Goal: Information Seeking & Learning: Learn about a topic

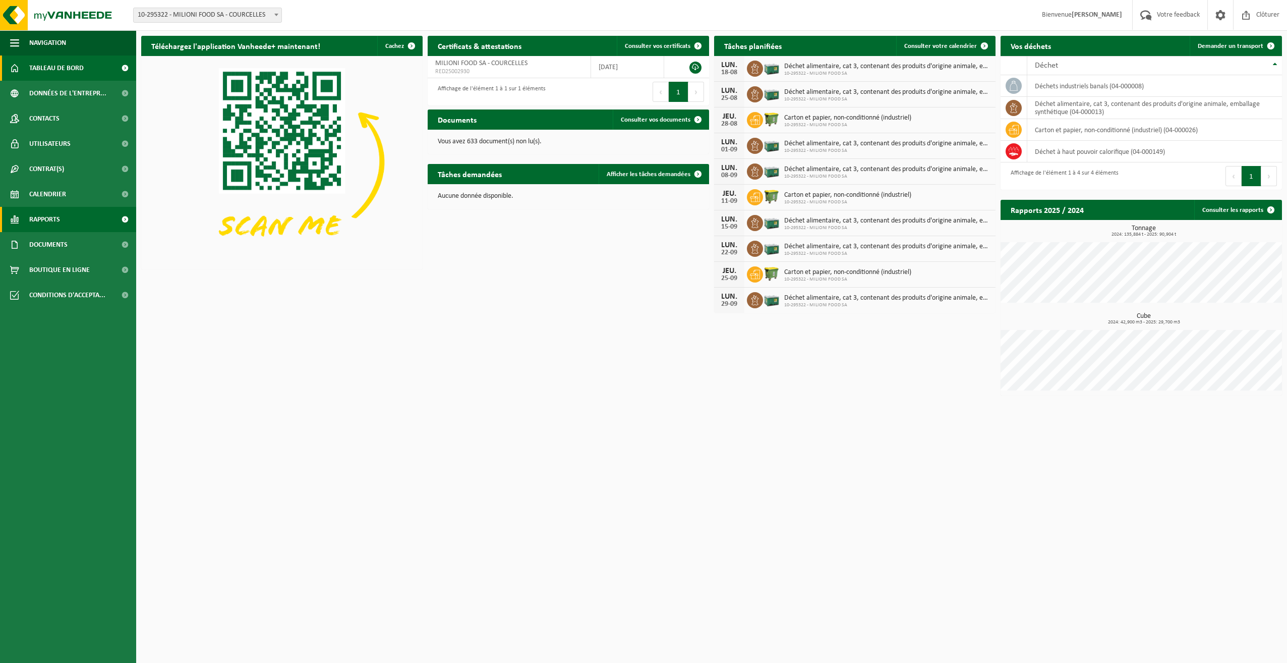
click at [74, 212] on link "Rapports" at bounding box center [68, 219] width 136 height 25
click at [82, 250] on span "Sous forme de graphique" at bounding box center [68, 244] width 75 height 19
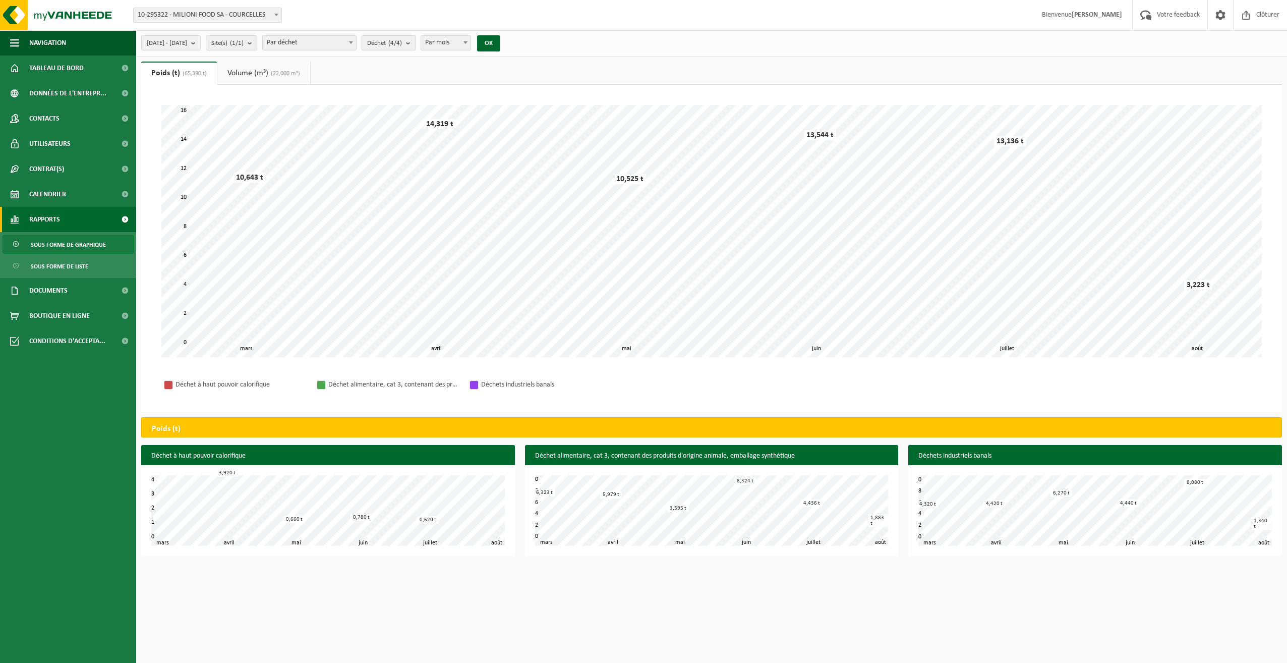
click at [415, 44] on b "submit" at bounding box center [410, 43] width 9 height 14
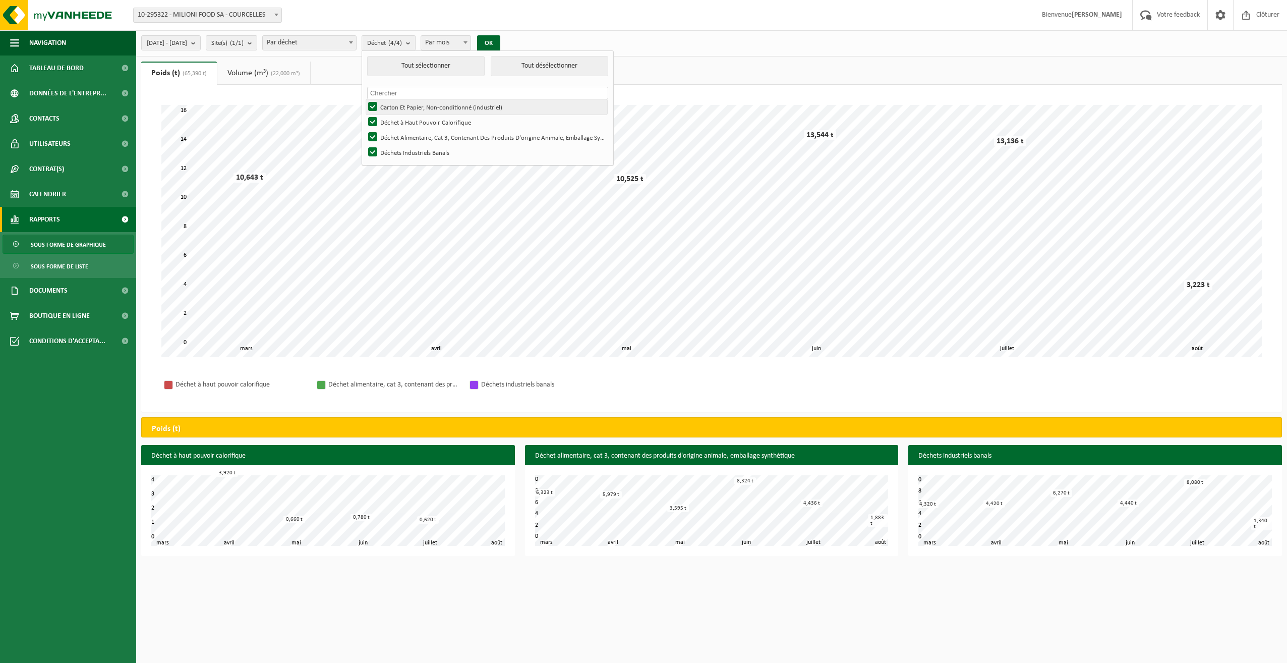
click at [399, 106] on label "Carton Et Papier, Non-conditionné (industriel)" at bounding box center [486, 106] width 241 height 15
click at [365, 99] on input "Carton Et Papier, Non-conditionné (industriel)" at bounding box center [364, 99] width 1 height 1
checkbox input "false"
drag, startPoint x: 403, startPoint y: 119, endPoint x: 403, endPoint y: 132, distance: 13.1
click at [403, 120] on label "Déchet à Haut Pouvoir Calorifique" at bounding box center [486, 121] width 241 height 15
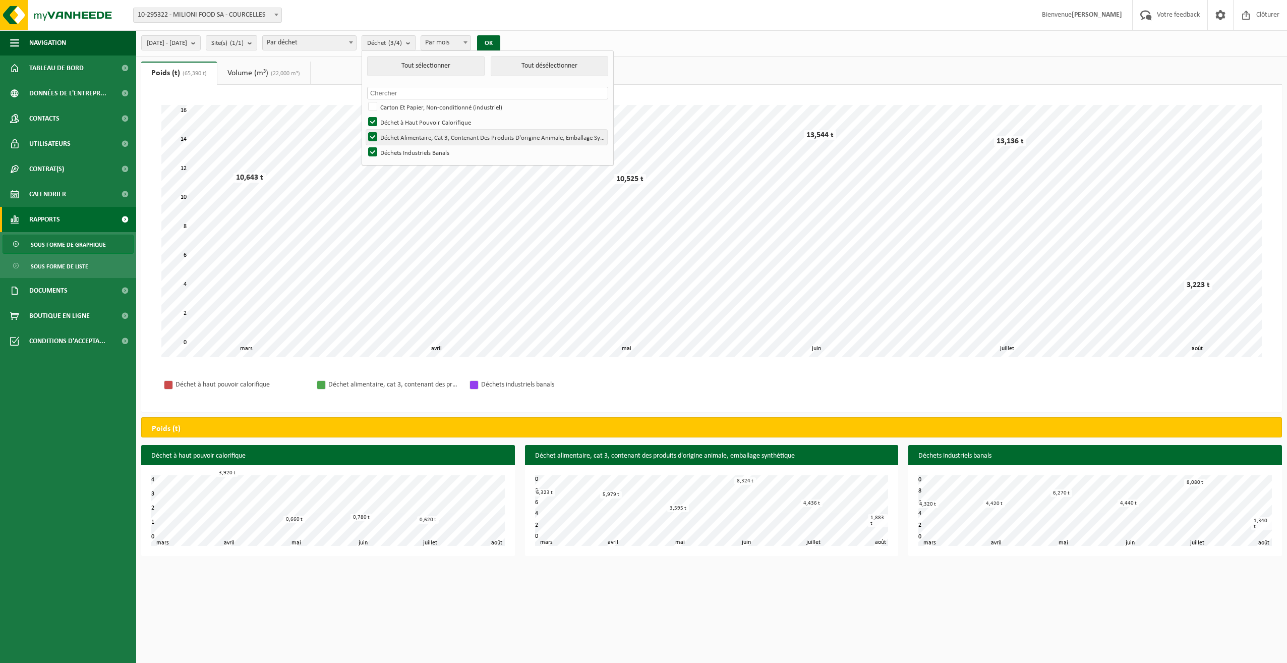
click at [365, 114] on input "Déchet à Haut Pouvoir Calorifique" at bounding box center [364, 114] width 1 height 1
checkbox input "false"
drag, startPoint x: 403, startPoint y: 135, endPoint x: 404, endPoint y: 141, distance: 6.6
click at [404, 135] on label "Déchet Alimentaire, Cat 3, Contenant Des Produits D'origine Animale, Emballage …" at bounding box center [486, 137] width 241 height 15
click at [365, 130] on input "Déchet Alimentaire, Cat 3, Contenant Des Produits D'origine Animale, Emballage …" at bounding box center [364, 129] width 1 height 1
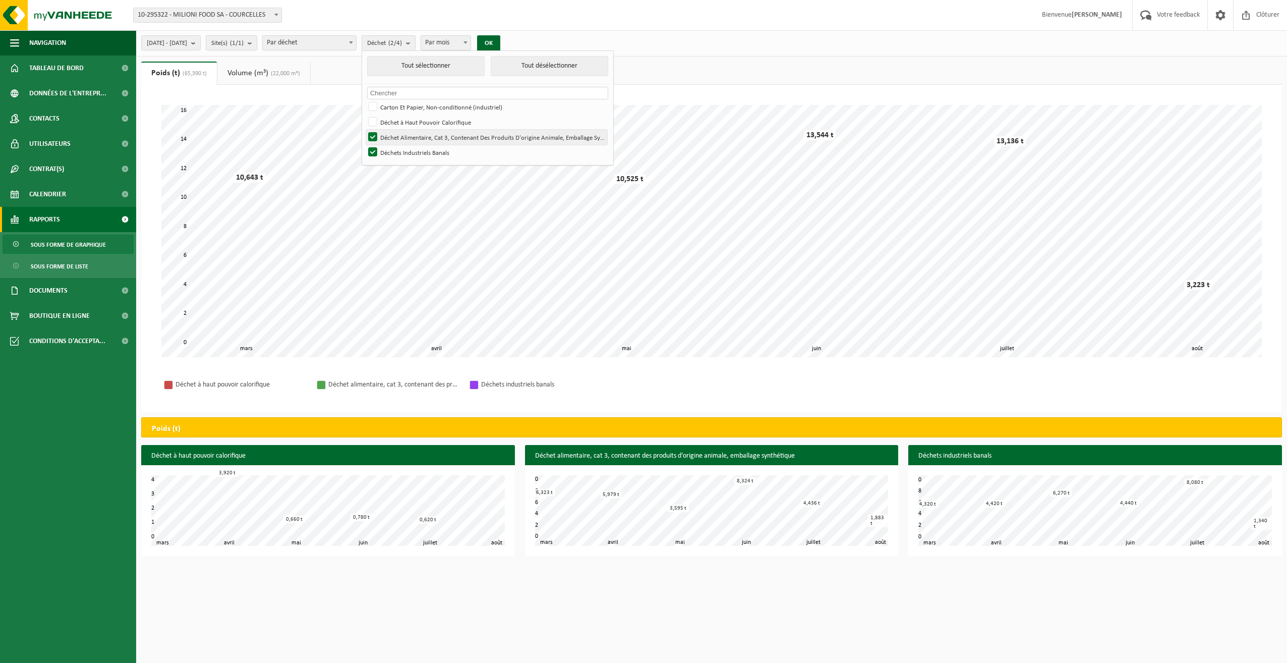
checkbox input "false"
click at [403, 152] on label "Déchets Industriels Banals" at bounding box center [486, 152] width 241 height 15
click at [365, 145] on input "Déchets Industriels Banals" at bounding box center [364, 144] width 1 height 1
checkbox input "false"
click at [402, 136] on label "Déchet Alimentaire, Cat 3, Contenant Des Produits D'origine Animale, Emballage …" at bounding box center [486, 137] width 241 height 15
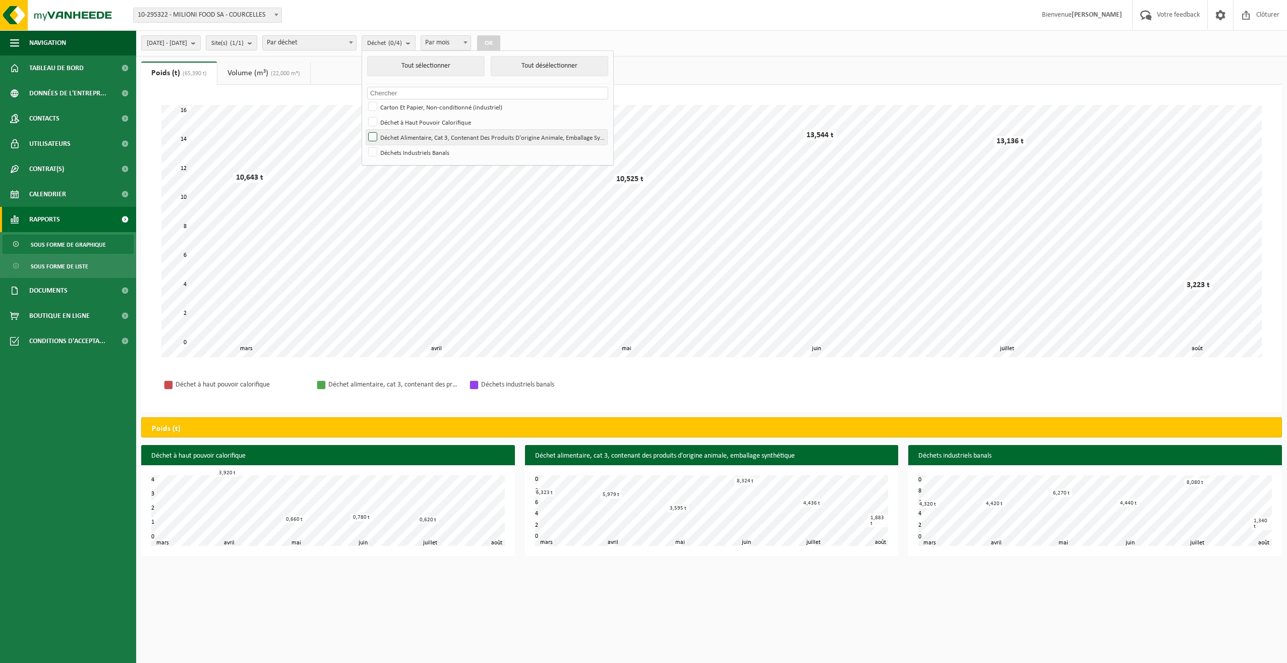
click at [365, 130] on input "Déchet Alimentaire, Cat 3, Contenant Des Produits D'origine Animale, Emballage …" at bounding box center [364, 129] width 1 height 1
checkbox input "true"
click at [187, 43] on span "[DATE] - [DATE]" at bounding box center [167, 43] width 40 height 15
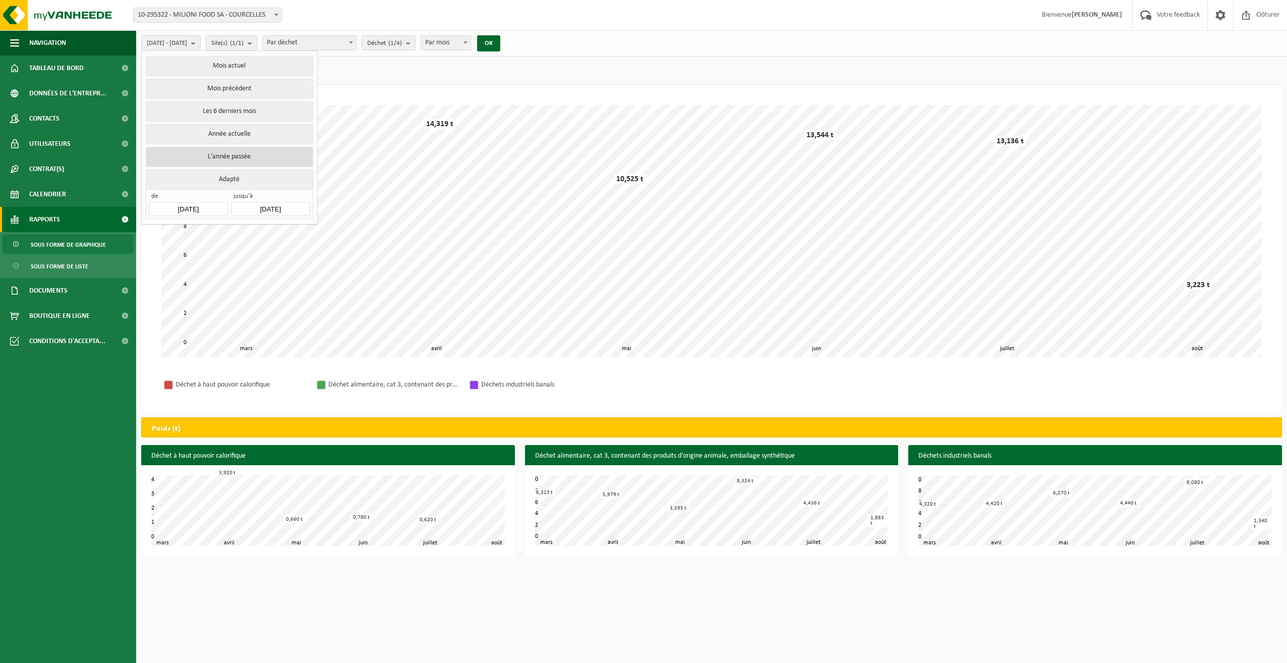
click at [222, 156] on button "L'année passée" at bounding box center [229, 157] width 167 height 20
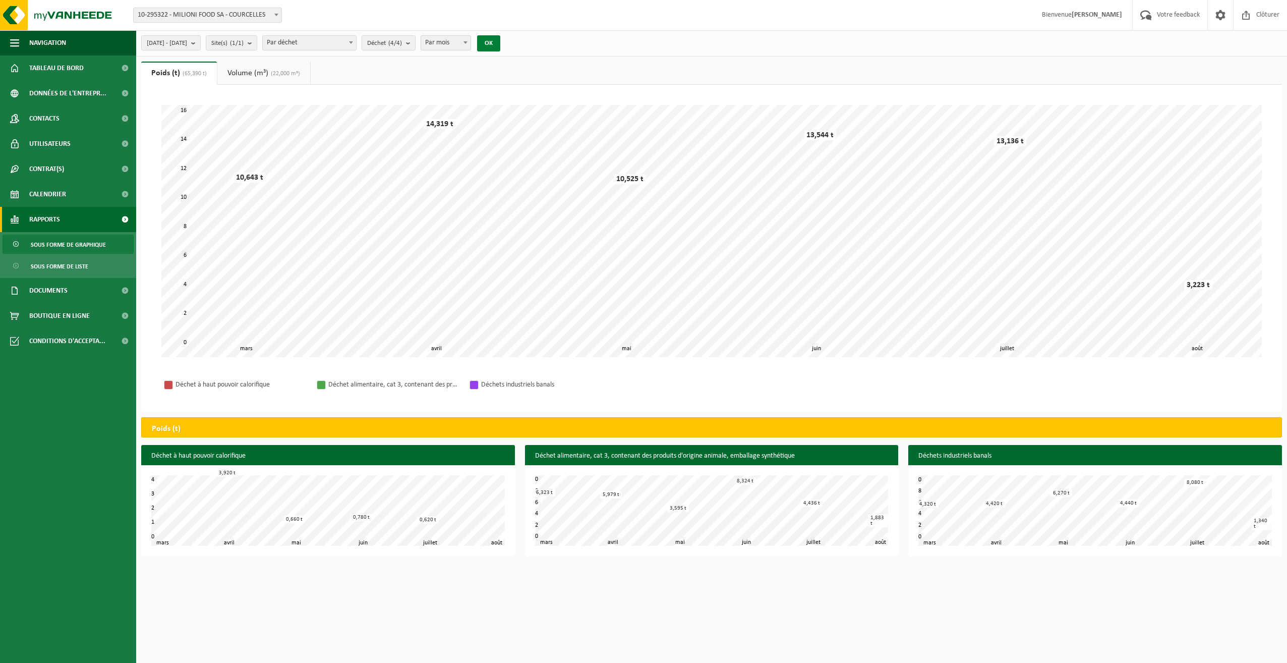
click at [500, 41] on button "OK" at bounding box center [488, 43] width 23 height 16
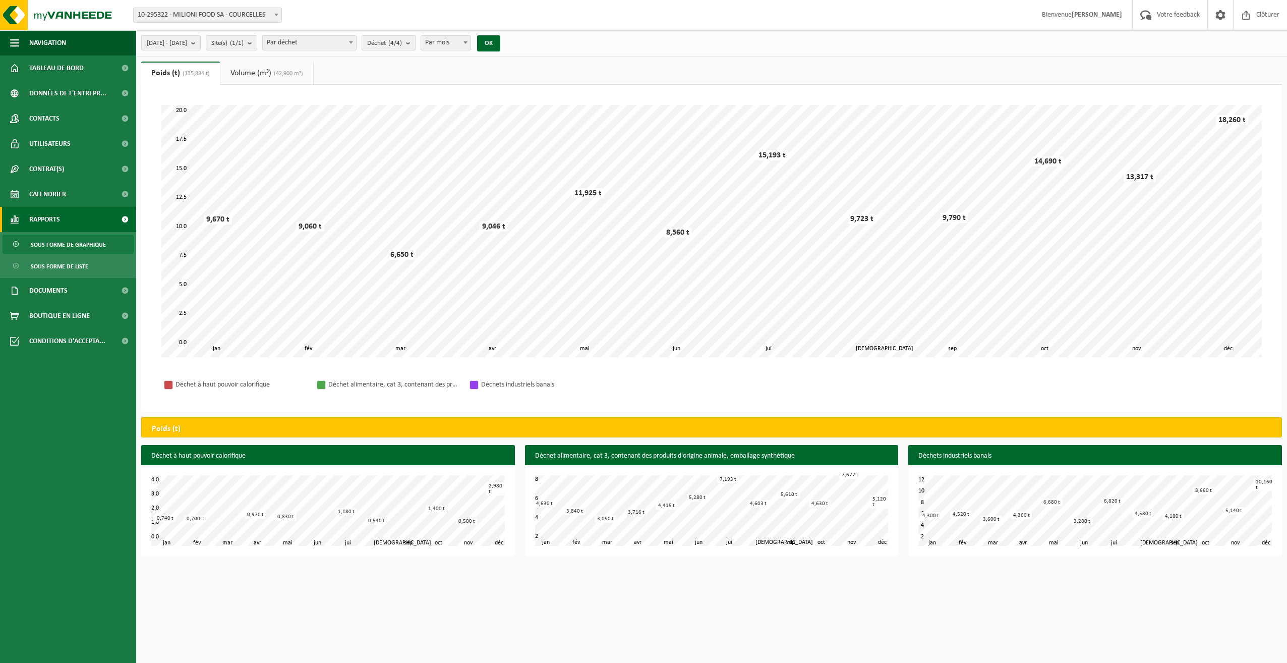
click at [415, 46] on b "submit" at bounding box center [410, 43] width 9 height 14
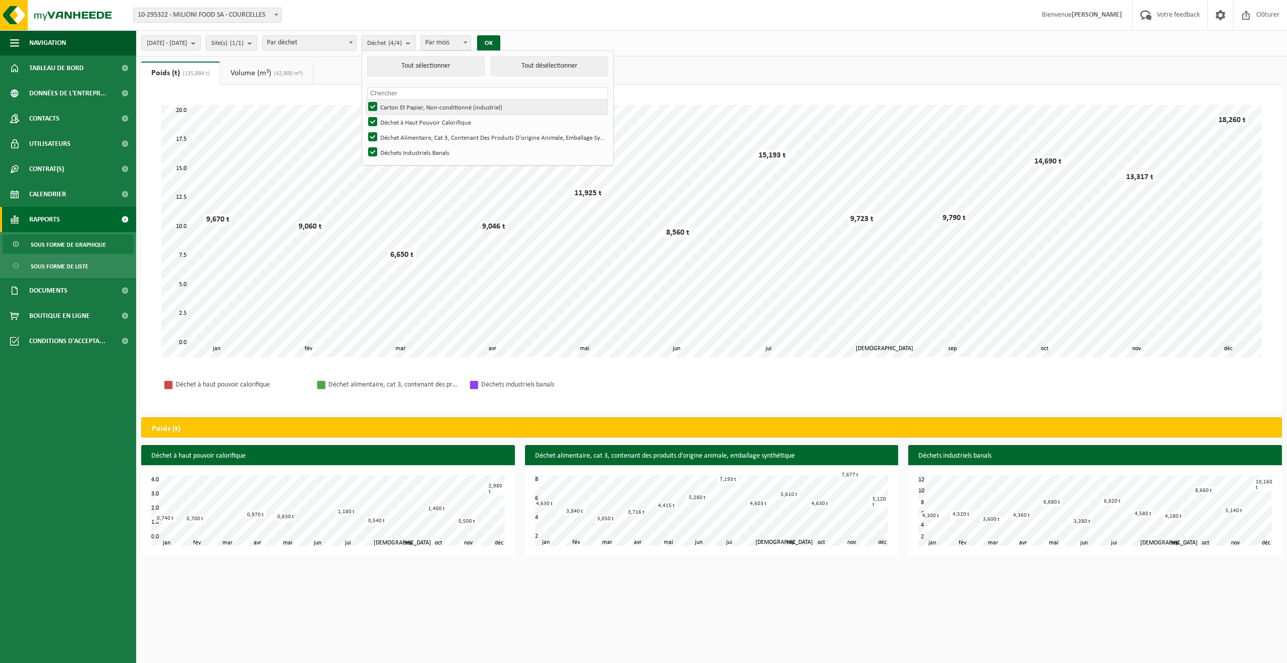
click at [403, 109] on label "Carton Et Papier, Non-conditionné (industriel)" at bounding box center [486, 106] width 241 height 15
click at [365, 99] on input "Carton Et Papier, Non-conditionné (industriel)" at bounding box center [364, 99] width 1 height 1
checkbox input "false"
drag, startPoint x: 405, startPoint y: 123, endPoint x: 407, endPoint y: 148, distance: 25.8
click at [405, 123] on label "Déchet à Haut Pouvoir Calorifique" at bounding box center [486, 121] width 241 height 15
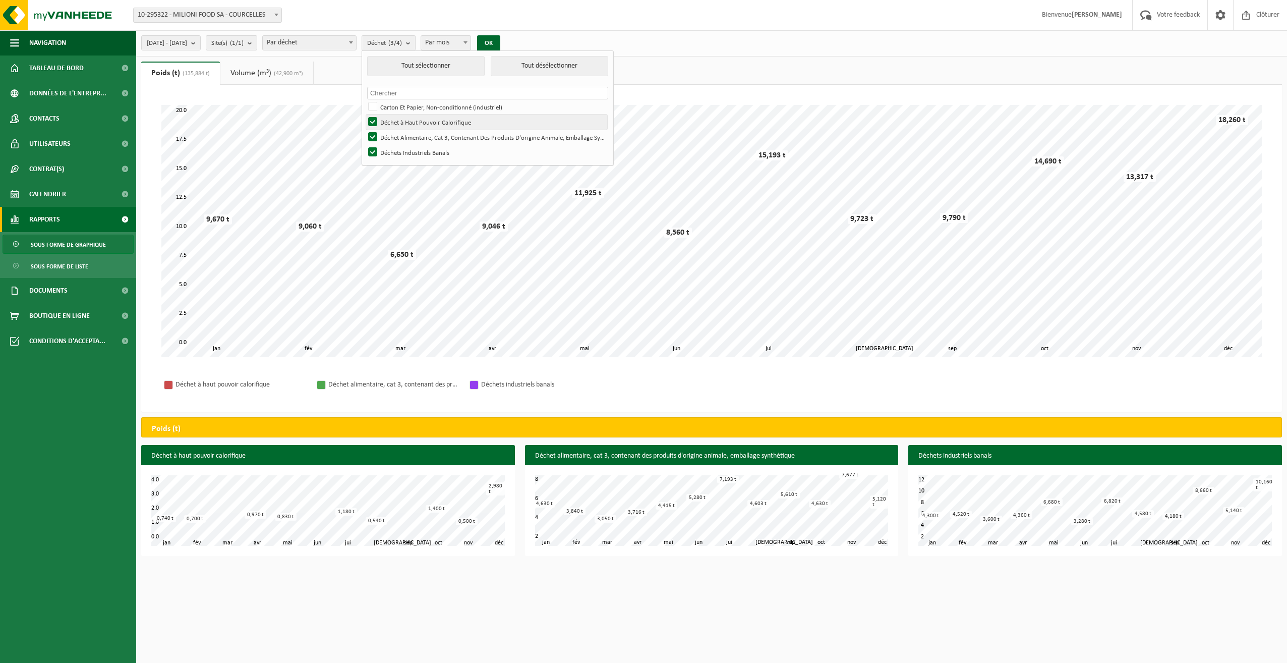
click at [365, 114] on input "Déchet à Haut Pouvoir Calorifique" at bounding box center [364, 114] width 1 height 1
checkbox input "false"
drag, startPoint x: 404, startPoint y: 138, endPoint x: 403, endPoint y: 154, distance: 15.7
click at [404, 139] on label "Déchet Alimentaire, Cat 3, Contenant Des Produits D'origine Animale, Emballage …" at bounding box center [486, 137] width 241 height 15
click at [365, 130] on input "Déchet Alimentaire, Cat 3, Contenant Des Produits D'origine Animale, Emballage …" at bounding box center [364, 129] width 1 height 1
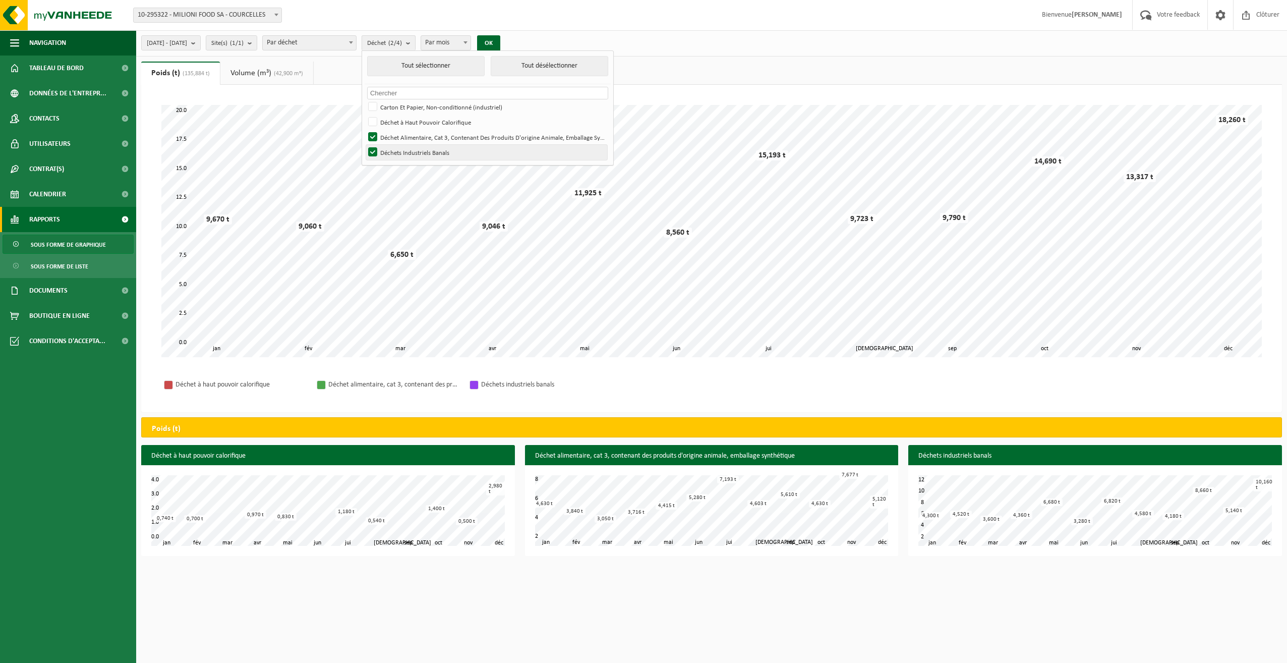
checkbox input "false"
drag, startPoint x: 403, startPoint y: 154, endPoint x: 403, endPoint y: 144, distance: 9.6
click at [403, 153] on label "Déchets Industriels Banals" at bounding box center [486, 152] width 241 height 15
click at [365, 145] on input "Déchets Industriels Banals" at bounding box center [364, 144] width 1 height 1
checkbox input "false"
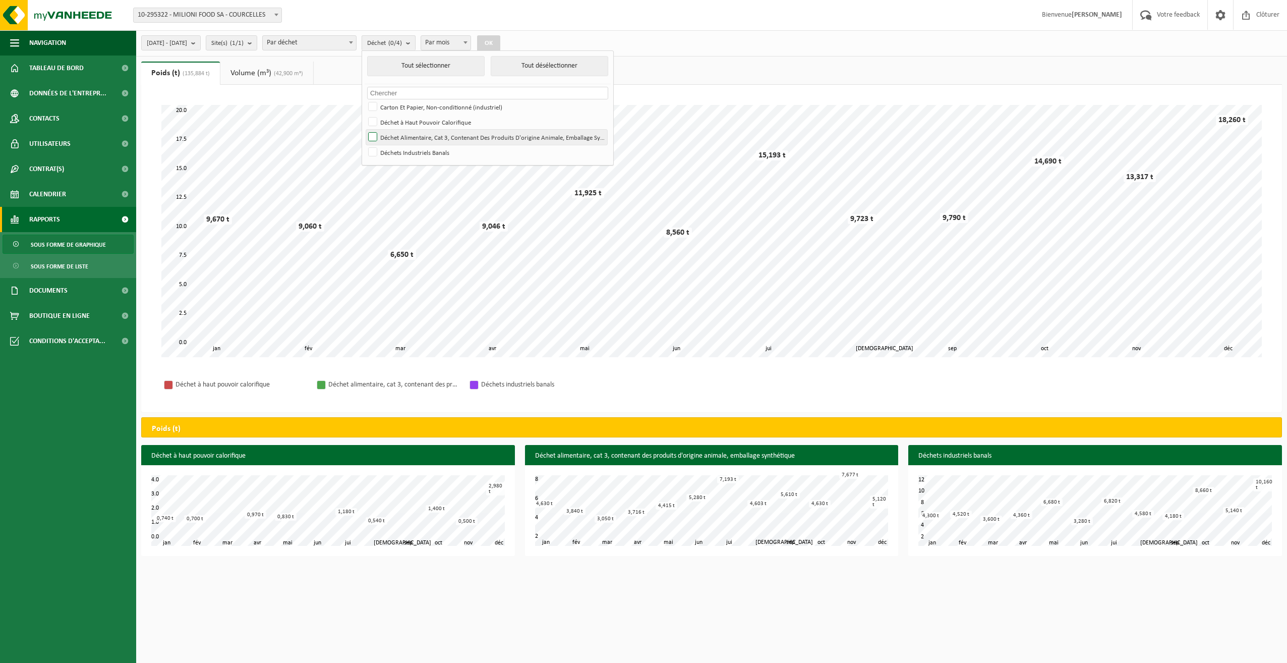
click at [403, 140] on label "Déchet Alimentaire, Cat 3, Contenant Des Produits D'origine Animale, Emballage …" at bounding box center [486, 137] width 241 height 15
click at [365, 130] on input "Déchet Alimentaire, Cat 3, Contenant Des Produits D'origine Animale, Emballage …" at bounding box center [364, 129] width 1 height 1
checkbox input "true"
click at [500, 44] on button "OK" at bounding box center [488, 43] width 23 height 16
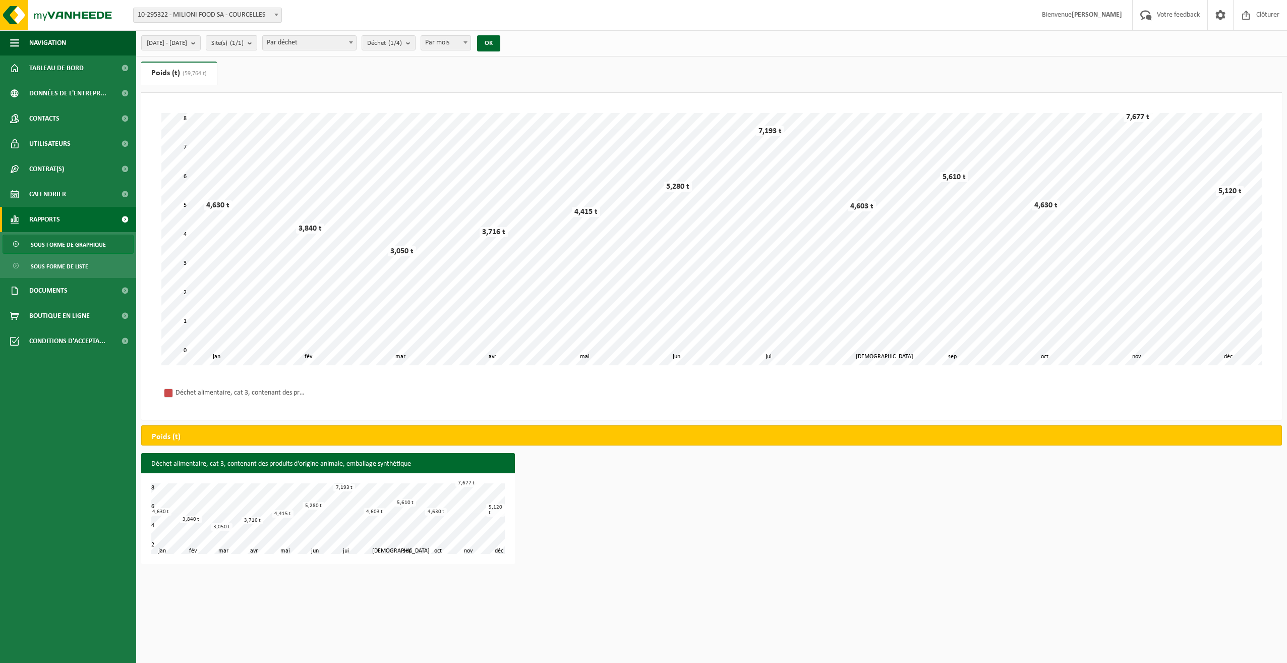
drag, startPoint x: 1200, startPoint y: 111, endPoint x: 1085, endPoint y: 373, distance: 285.9
click at [1085, 373] on div "Patientez Le téléchargement est un peu long en raison de la grande quantité de …" at bounding box center [711, 239] width 1121 height 272
click at [70, 220] on link "Rapports" at bounding box center [68, 219] width 136 height 25
drag, startPoint x: 127, startPoint y: 213, endPoint x: 151, endPoint y: 225, distance: 27.5
click at [127, 214] on span at bounding box center [124, 219] width 23 height 25
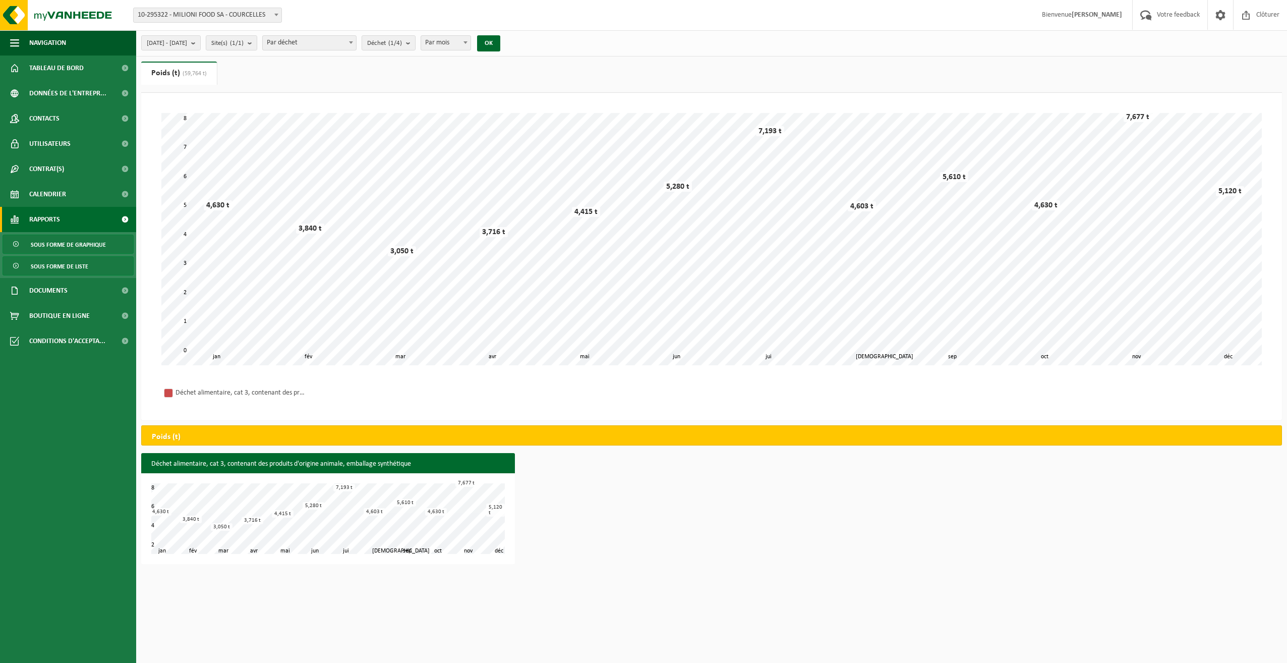
click at [72, 263] on span "Sous forme de liste" at bounding box center [60, 266] width 58 height 19
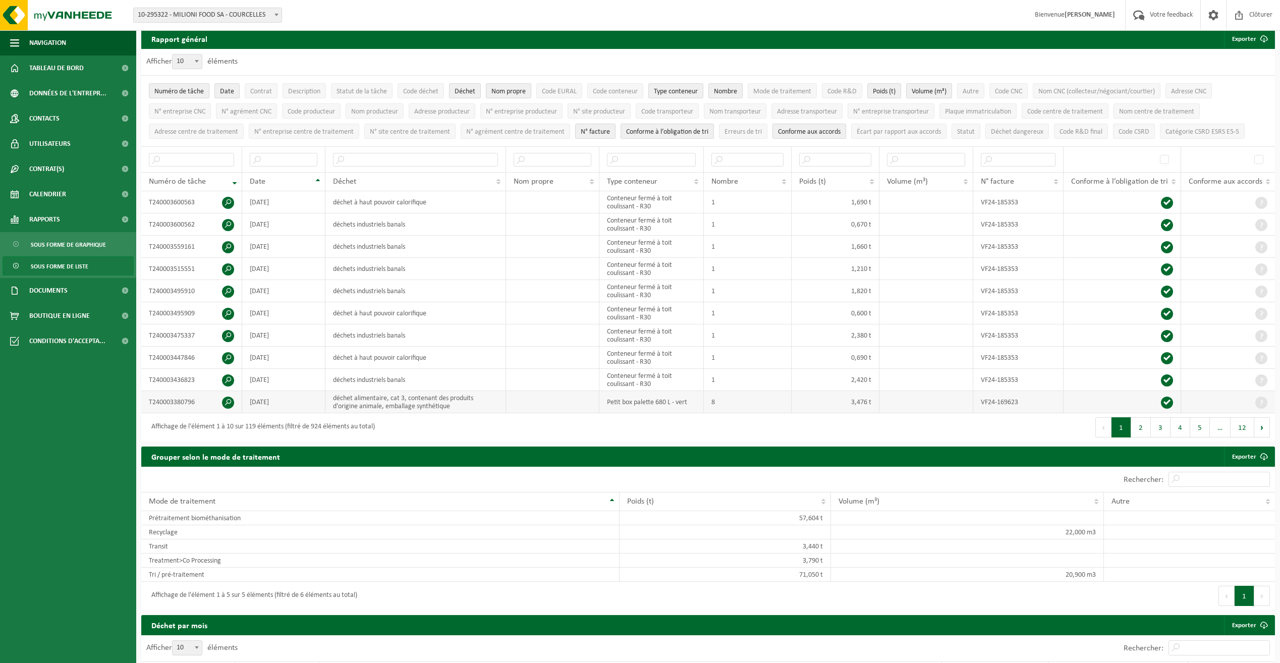
scroll to position [50, 0]
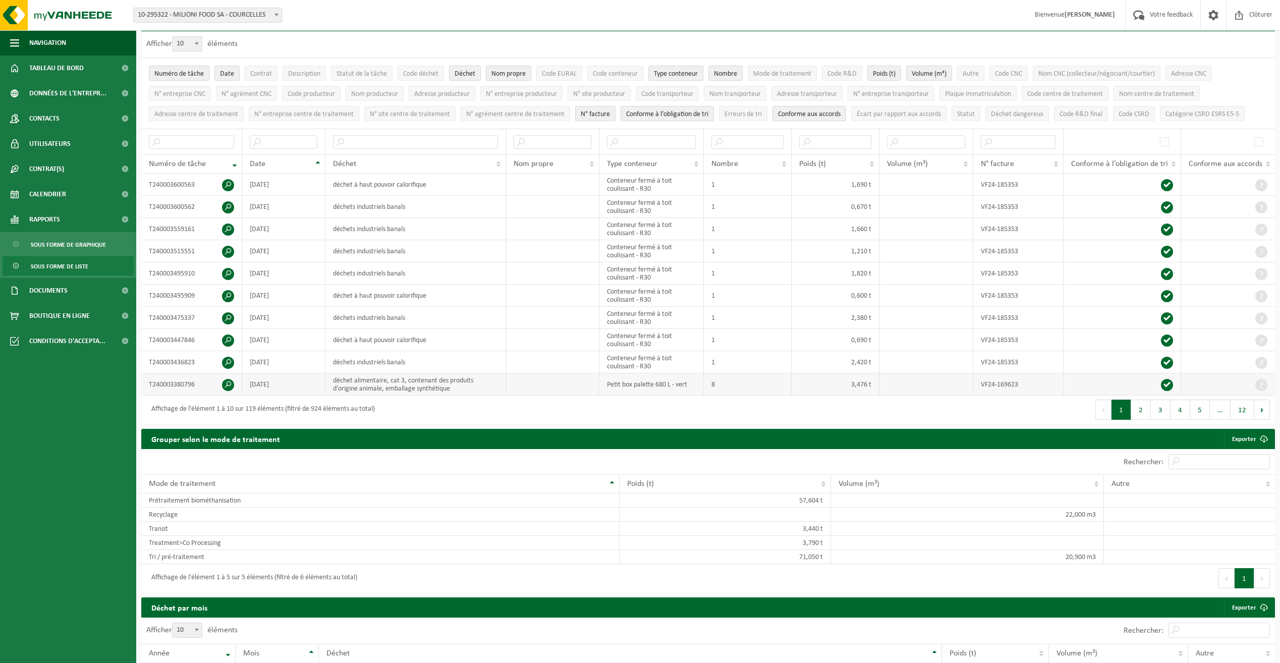
drag, startPoint x: 388, startPoint y: 378, endPoint x: 389, endPoint y: 384, distance: 5.6
click at [389, 378] on td "déchet alimentaire, cat 3, contenant des produits d'origine animale, emballage …" at bounding box center [415, 384] width 181 height 22
click at [988, 383] on td "VF24-169623" at bounding box center [1018, 384] width 90 height 22
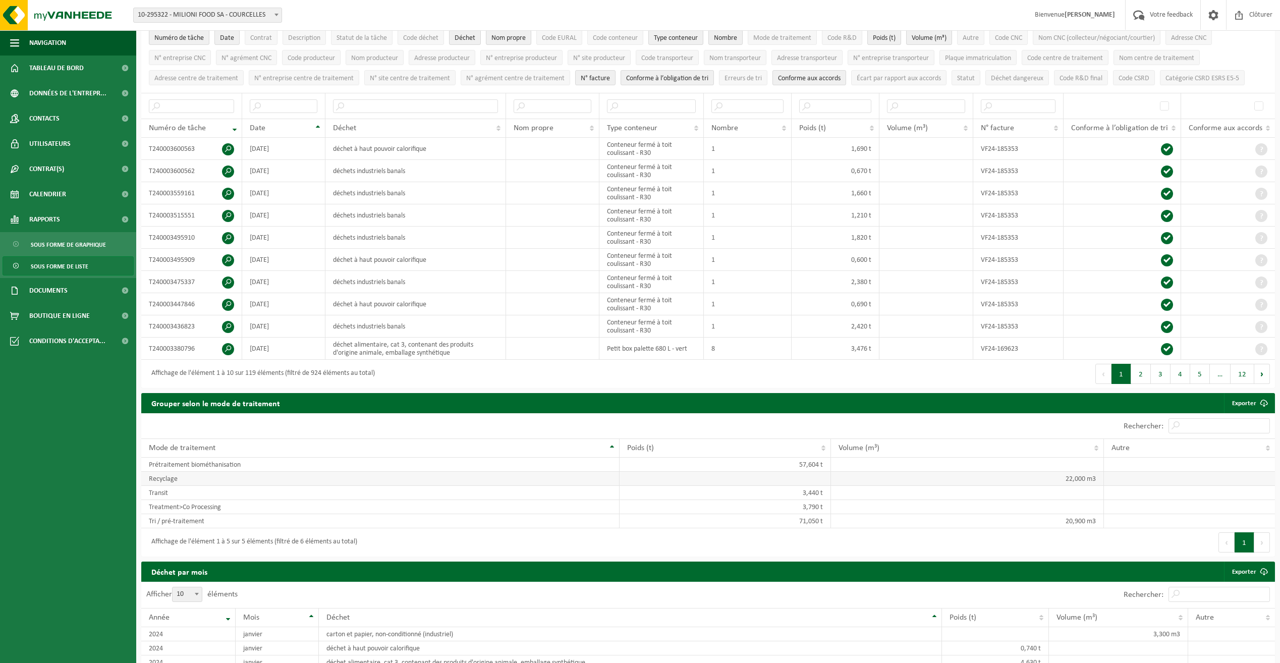
scroll to position [101, 0]
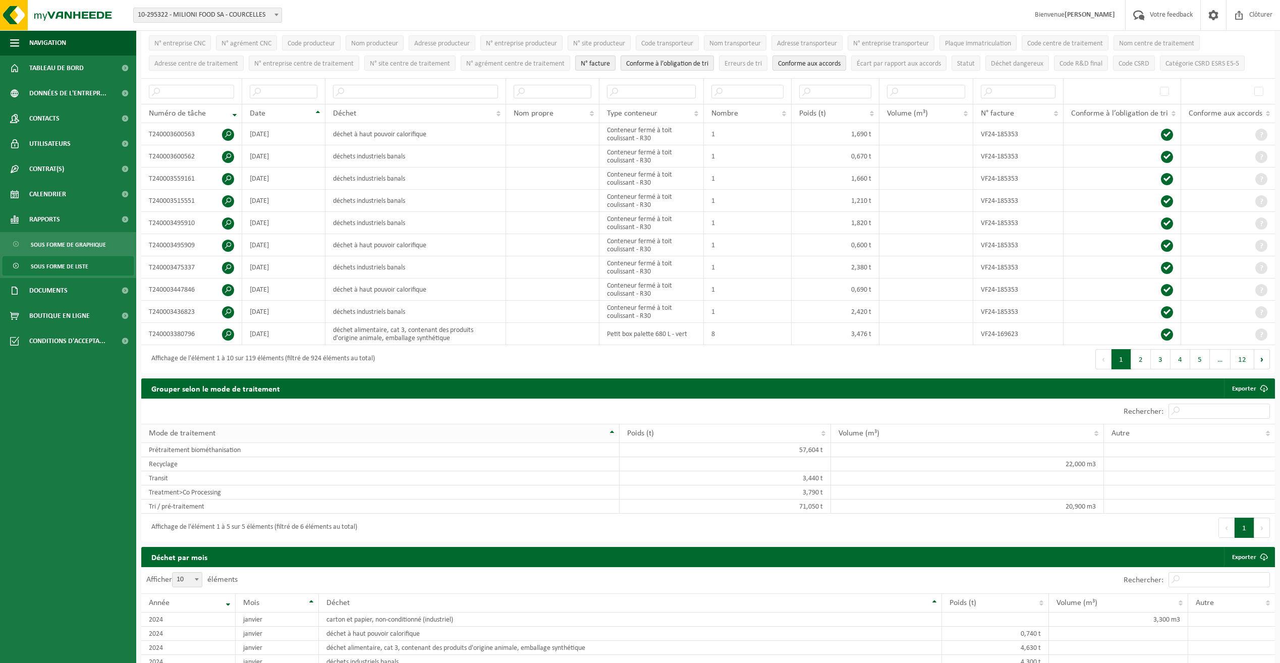
click at [611, 430] on th "Mode de traitement" at bounding box center [380, 433] width 478 height 19
click at [253, 407] on div "Afficher 10 25 50 100 10 éléments" at bounding box center [424, 410] width 567 height 25
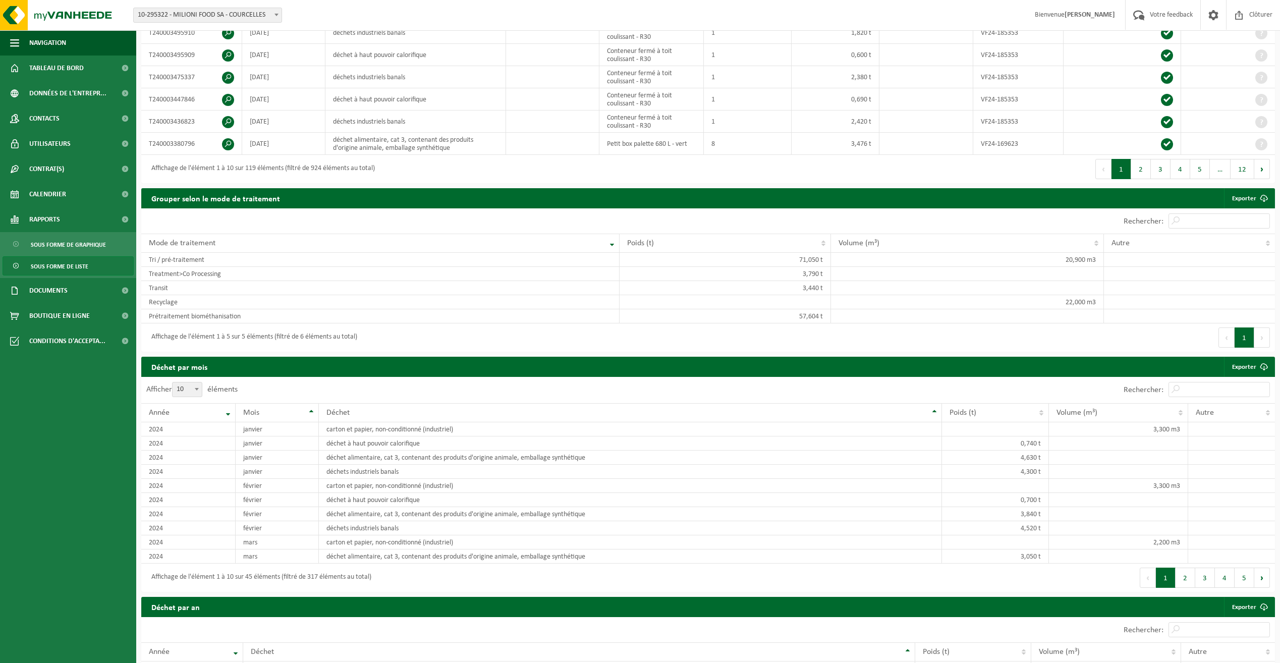
scroll to position [404, 0]
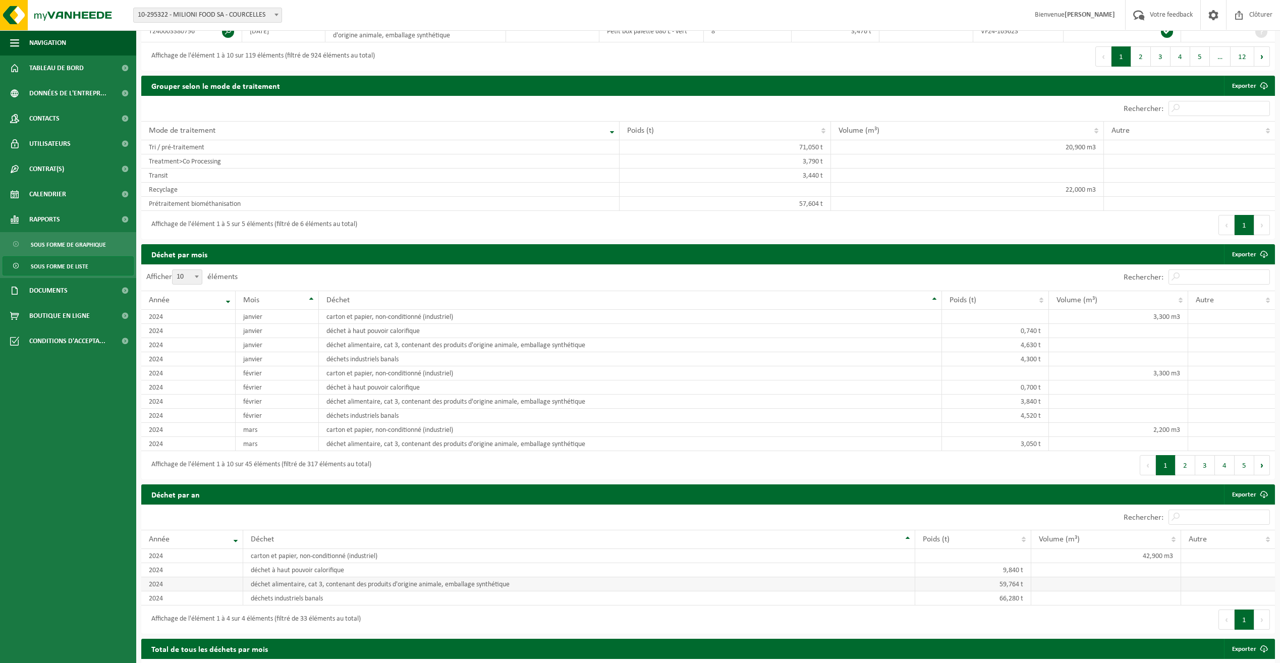
click at [304, 585] on td "déchet alimentaire, cat 3, contenant des produits d'origine animale, emballage …" at bounding box center [579, 584] width 672 height 14
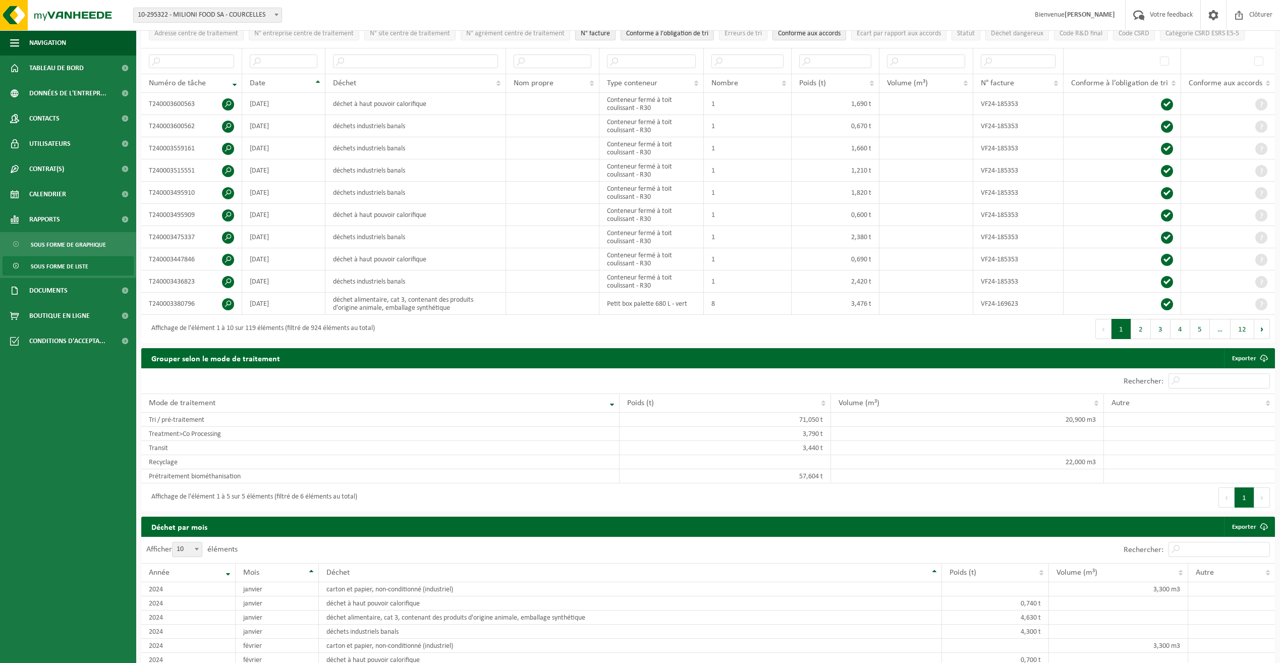
scroll to position [0, 0]
